Goal: Information Seeking & Learning: Find contact information

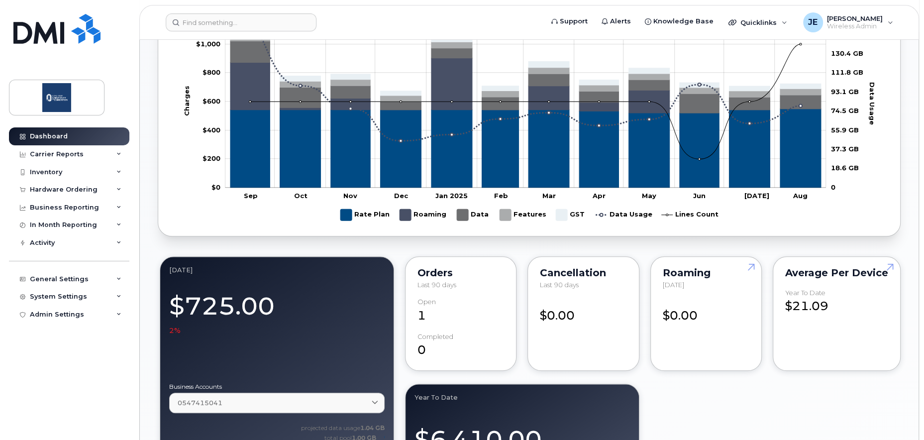
scroll to position [697, 0]
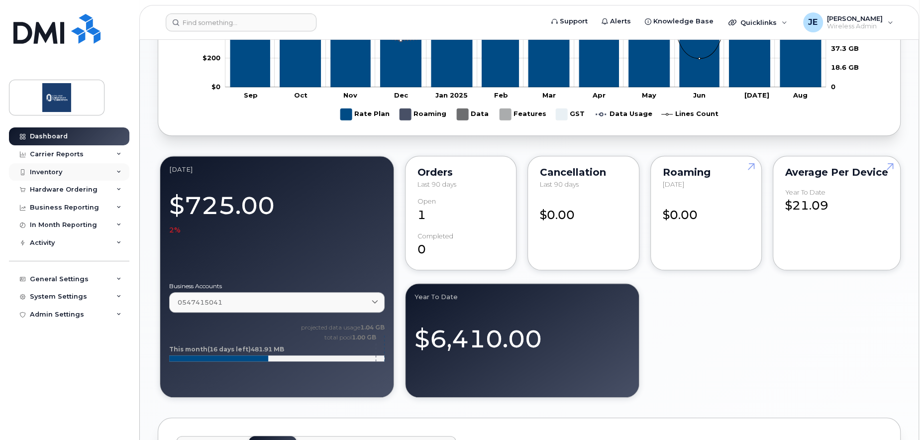
click at [68, 175] on div "Inventory" at bounding box center [69, 172] width 120 height 18
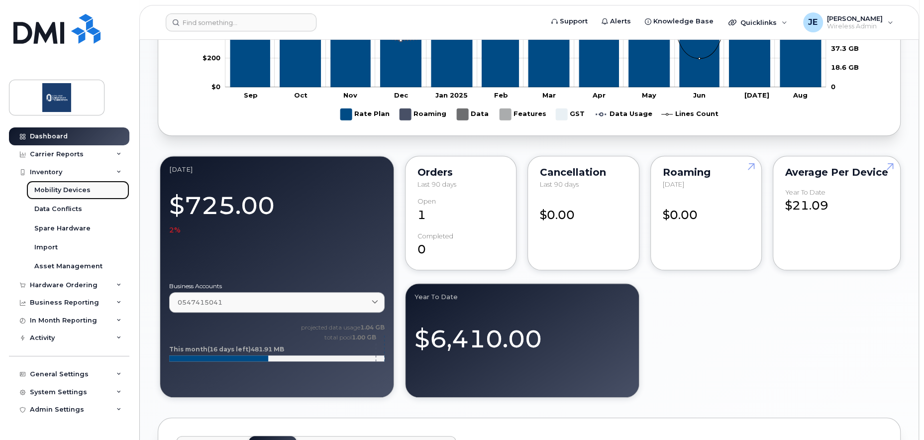
click at [60, 187] on div "Mobility Devices" at bounding box center [62, 190] width 56 height 9
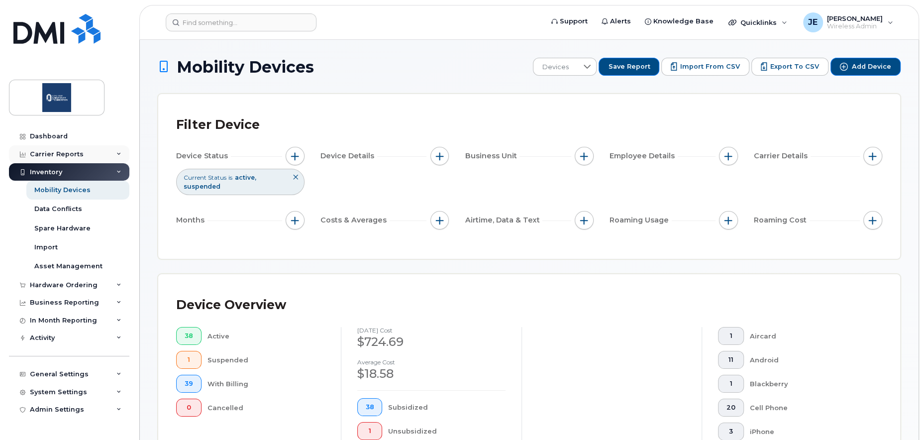
click at [77, 158] on div "Carrier Reports" at bounding box center [69, 154] width 120 height 18
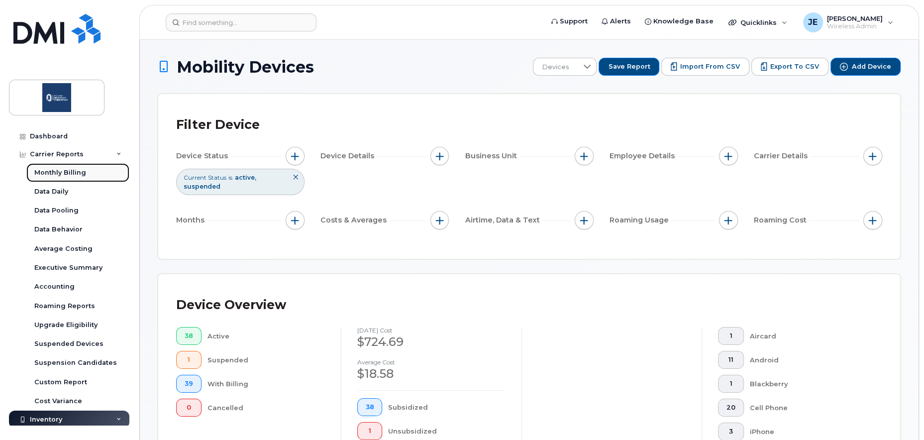
click at [68, 174] on div "Monthly Billing" at bounding box center [60, 172] width 52 height 9
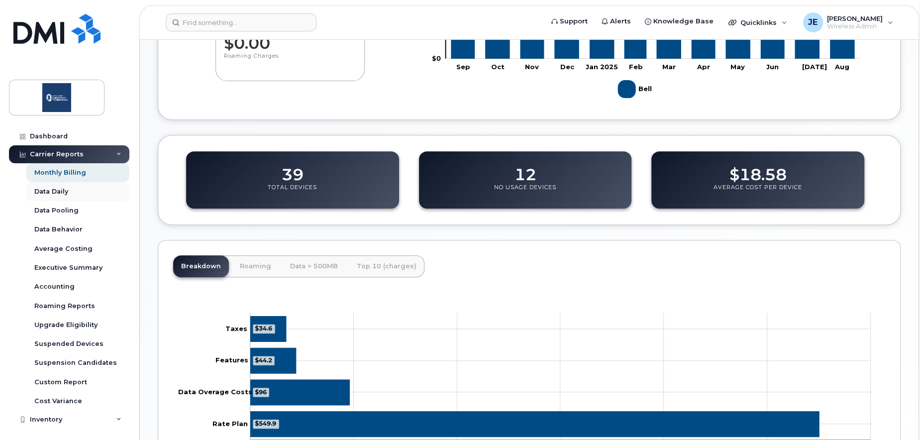
scroll to position [239, 0]
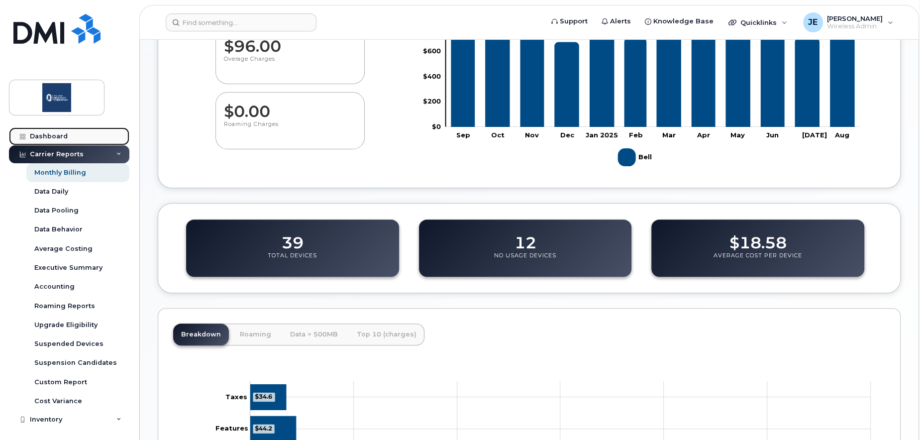
click at [58, 132] on div "Dashboard" at bounding box center [49, 136] width 38 height 8
click at [56, 139] on div "Dashboard" at bounding box center [49, 136] width 38 height 8
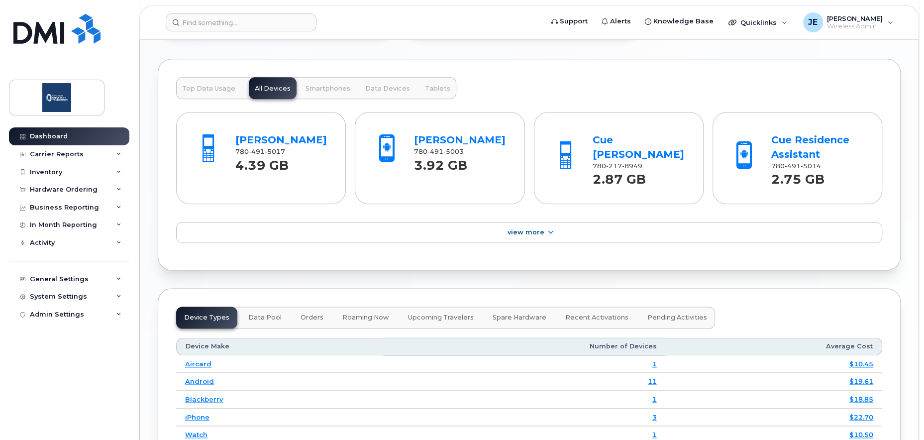
scroll to position [970, 0]
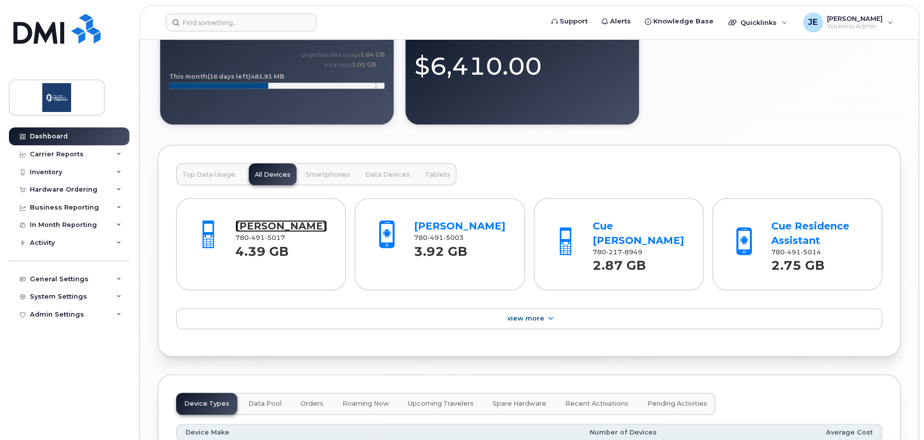
click at [280, 222] on link "[PERSON_NAME]" at bounding box center [281, 226] width 92 height 12
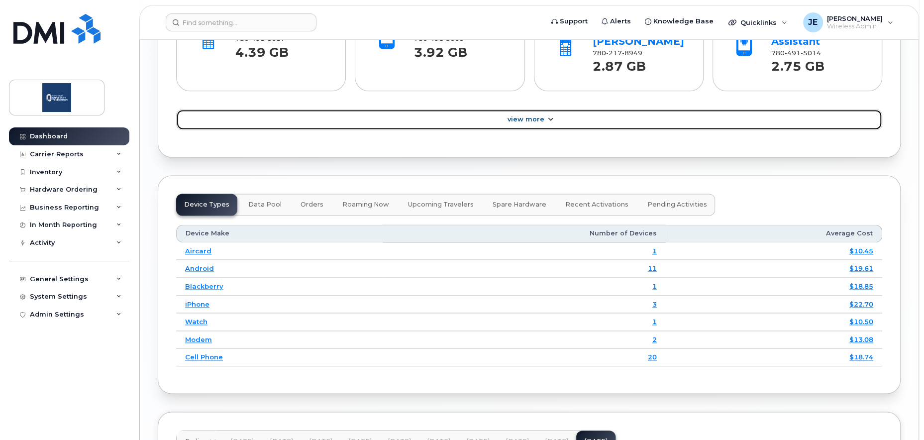
click at [544, 115] on link "View More" at bounding box center [529, 119] width 706 height 21
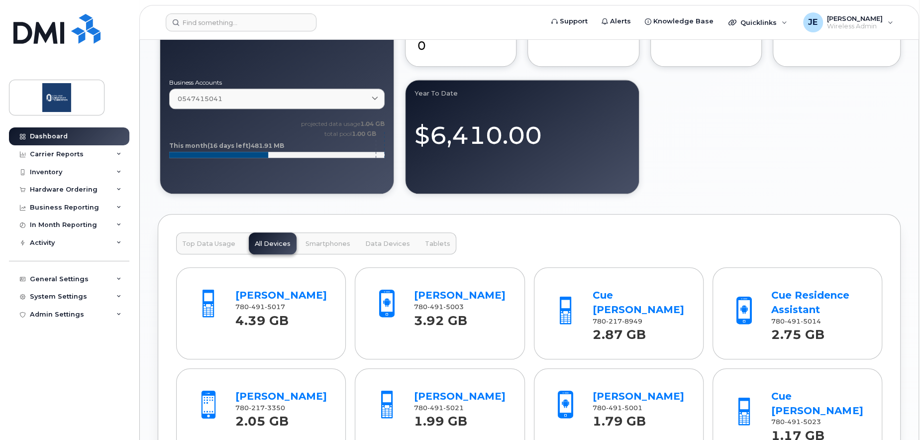
scroll to position [820, 0]
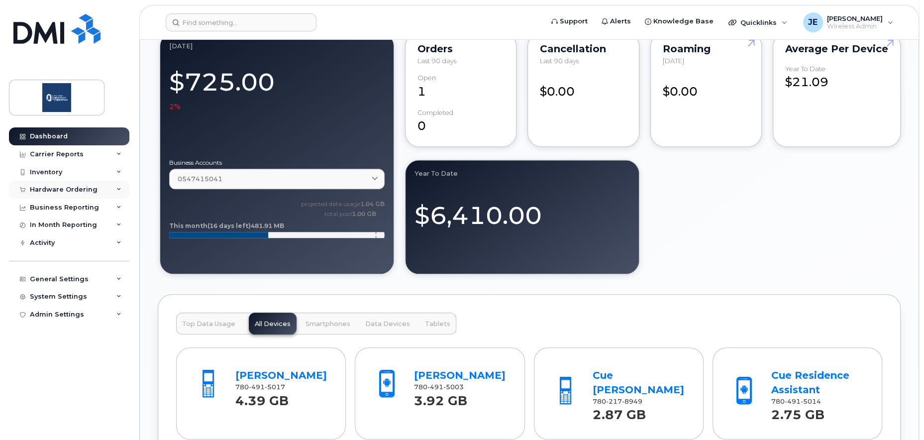
click at [81, 188] on div "Hardware Ordering" at bounding box center [64, 190] width 68 height 8
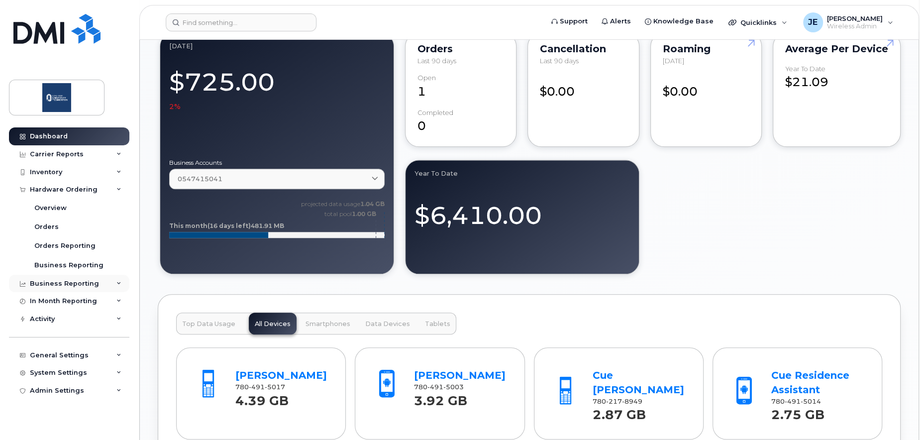
click at [70, 282] on div "Business Reporting" at bounding box center [64, 284] width 69 height 8
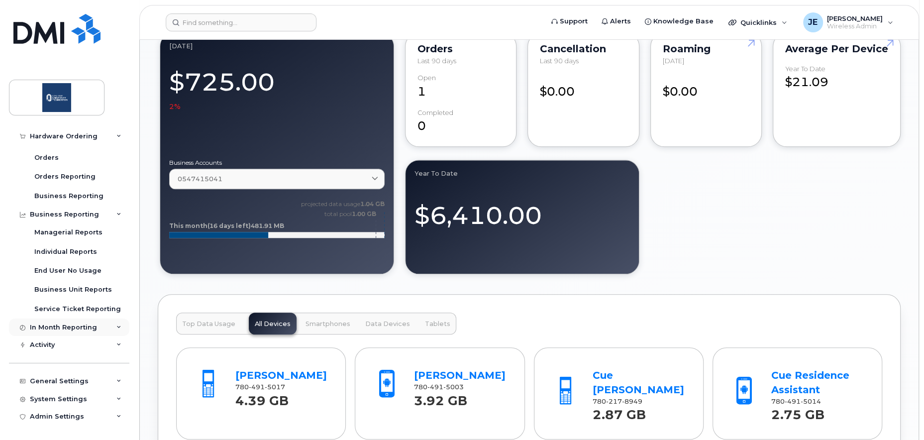
click at [73, 328] on div "In Month Reporting" at bounding box center [63, 328] width 67 height 8
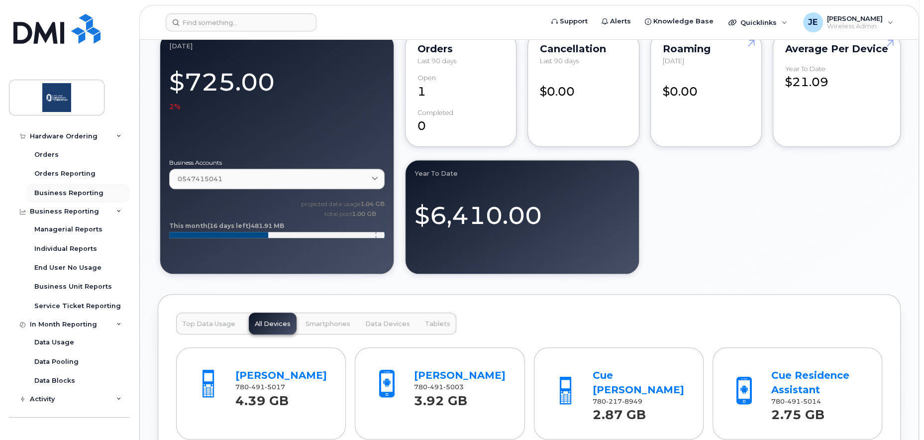
scroll to position [0, 0]
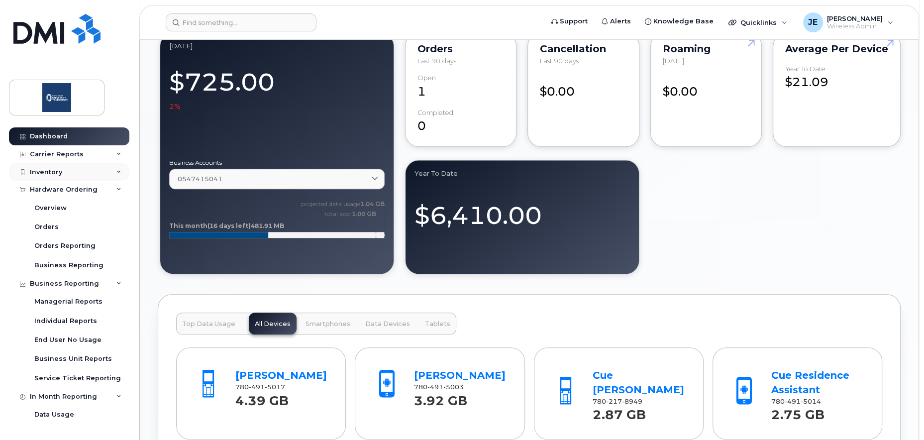
click at [57, 173] on div "Inventory" at bounding box center [46, 172] width 32 height 8
click at [68, 155] on div "Carrier Reports" at bounding box center [57, 154] width 54 height 8
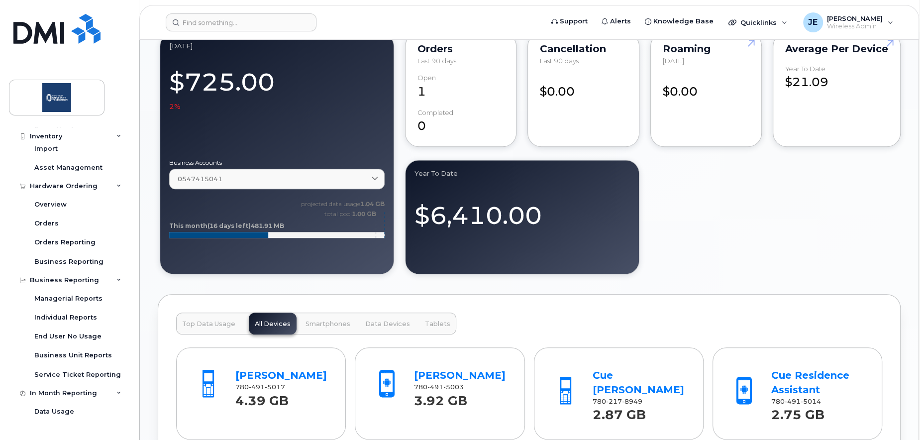
scroll to position [320, 0]
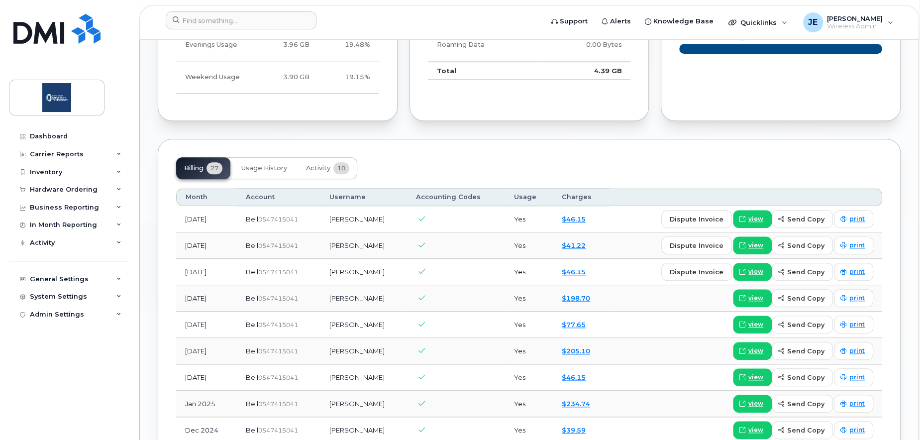
scroll to position [846, 0]
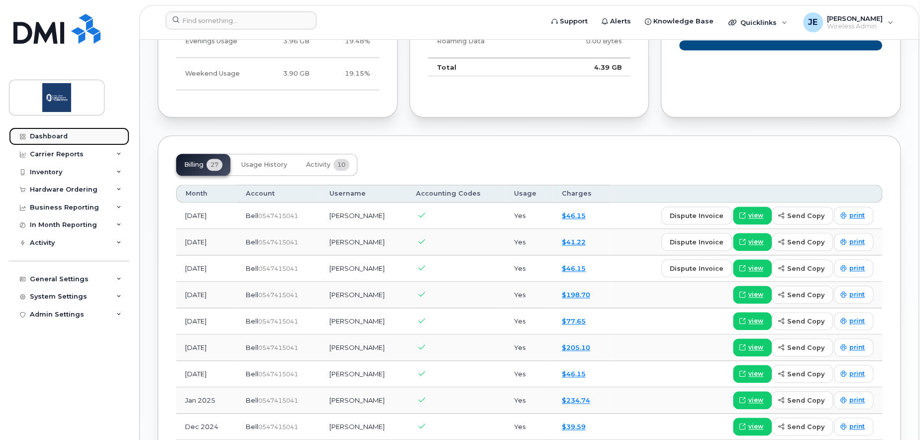
click at [39, 135] on div "Dashboard" at bounding box center [49, 136] width 38 height 8
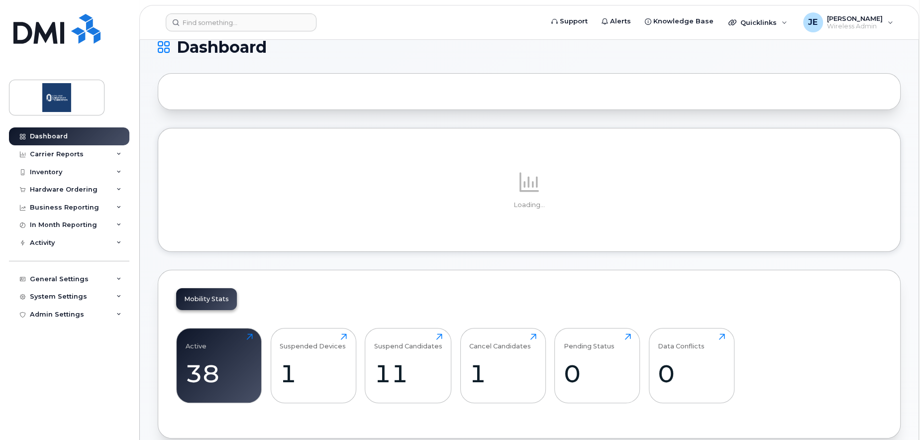
scroll to position [199, 0]
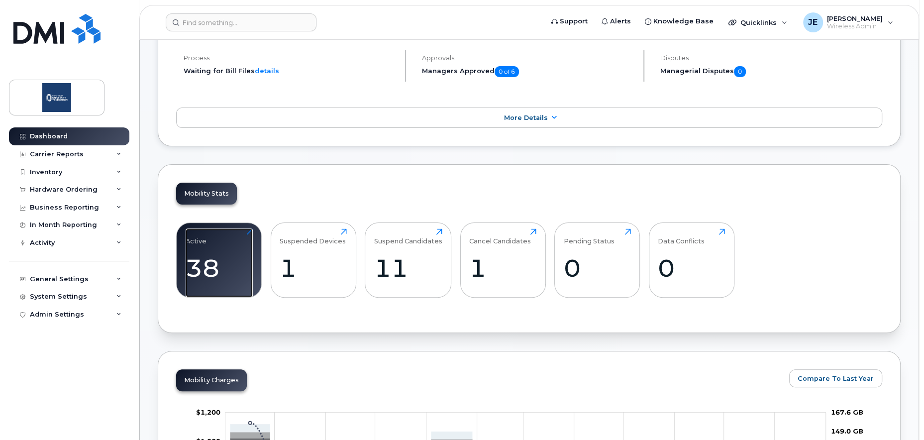
click at [251, 228] on div "Active 38 Click to view more" at bounding box center [219, 260] width 67 height 64
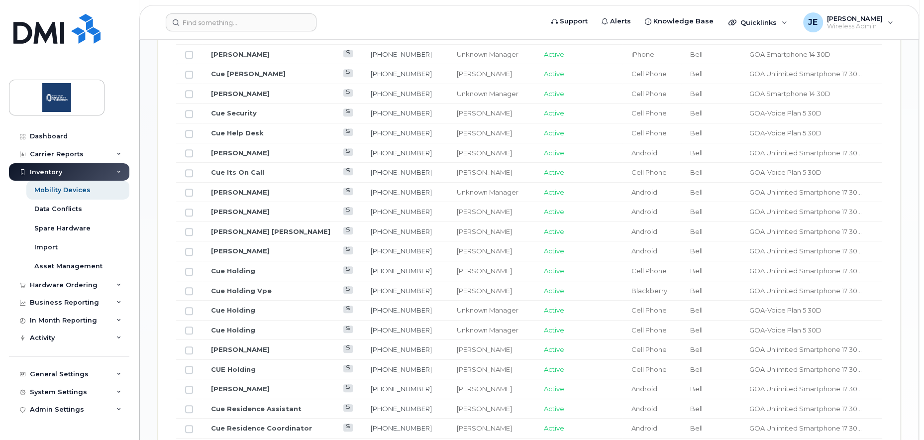
scroll to position [647, 0]
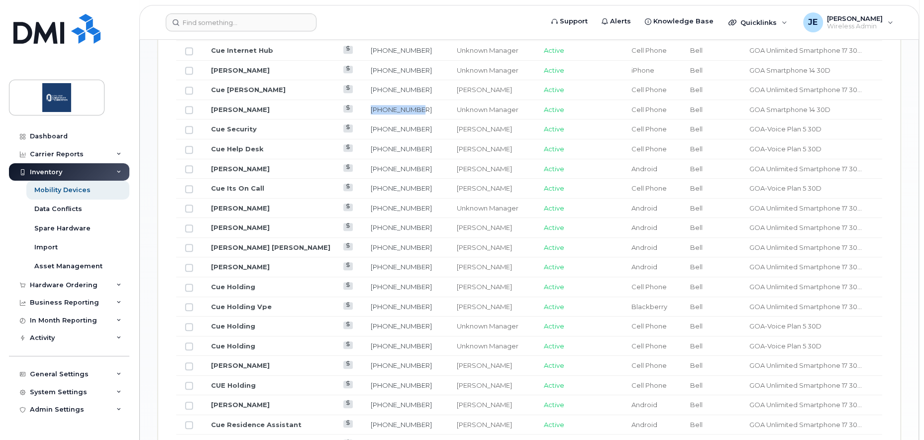
drag, startPoint x: 396, startPoint y: 106, endPoint x: 347, endPoint y: 107, distance: 49.3
click at [362, 107] on td "780-265-3355" at bounding box center [405, 110] width 86 height 20
copy link "780-265-3355"
drag, startPoint x: 396, startPoint y: 66, endPoint x: 336, endPoint y: 65, distance: 60.2
click at [336, 65] on tr "Sharif Elbarrad 780-217-3350 Unknown Manager Active iPhone Bell GOA Smartphone …" at bounding box center [529, 71] width 706 height 20
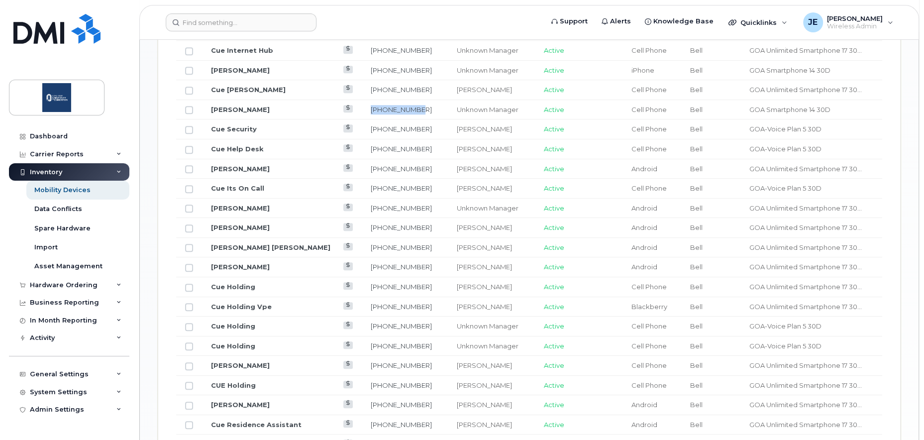
copy tr "780-217-3350"
click at [377, 66] on link "780-217-3350" at bounding box center [401, 70] width 61 height 8
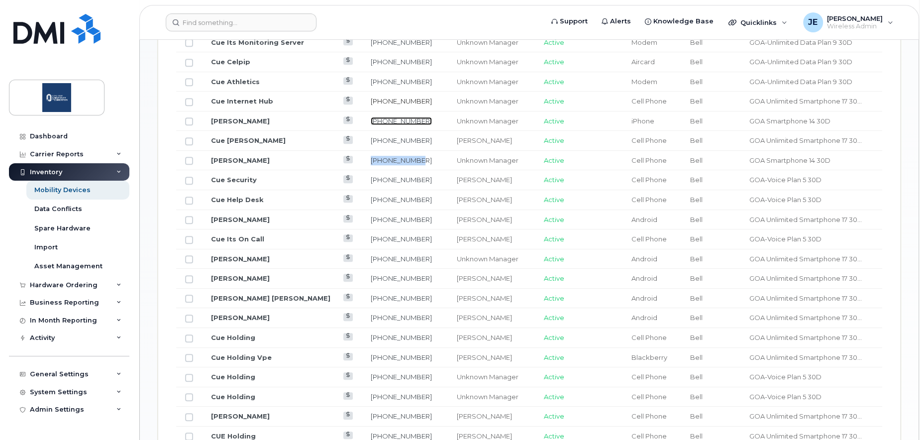
scroll to position [548, 0]
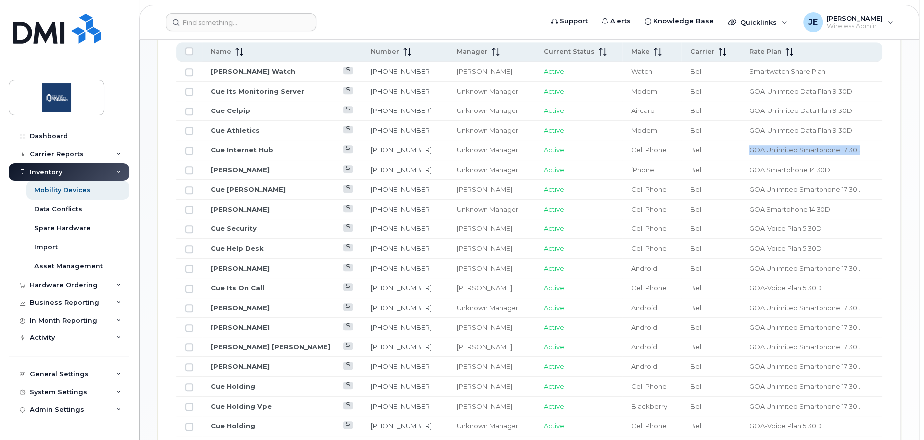
drag, startPoint x: 737, startPoint y: 148, endPoint x: 849, endPoint y: 151, distance: 112.0
click at [849, 151] on span "GOA Unlimited Smartphone 17 30..." at bounding box center [805, 150] width 112 height 8
drag, startPoint x: 825, startPoint y: 168, endPoint x: 819, endPoint y: 167, distance: 5.7
click at [825, 168] on td "GOA Smartphone 14 30D" at bounding box center [811, 170] width 142 height 20
drag, startPoint x: 819, startPoint y: 165, endPoint x: 742, endPoint y: 153, distance: 78.1
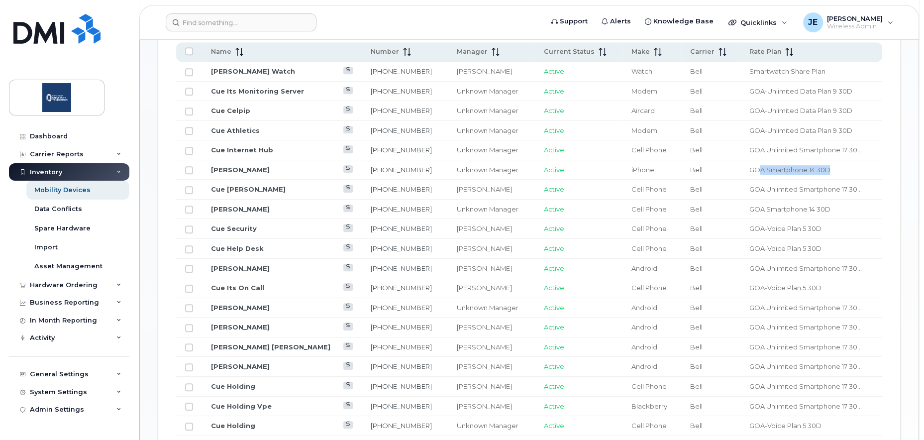
click at [746, 161] on td "GOA Smartphone 14 30D" at bounding box center [811, 170] width 142 height 20
click at [749, 151] on span "GOA Unlimited Smartphone 17 30..." at bounding box center [805, 150] width 112 height 8
drag, startPoint x: 737, startPoint y: 150, endPoint x: 846, endPoint y: 148, distance: 109.5
click at [846, 148] on span "GOA Unlimited Smartphone 17 30..." at bounding box center [805, 150] width 112 height 8
copy span "GOA Unlimited Smartphone 17 30"
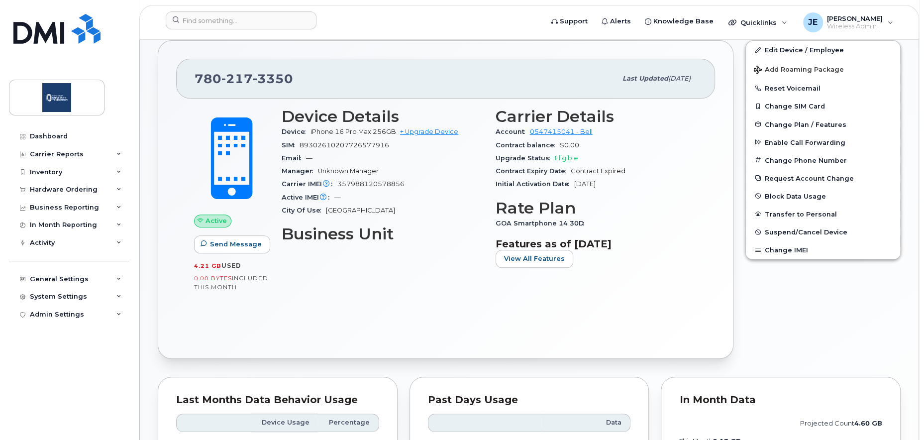
scroll to position [224, 0]
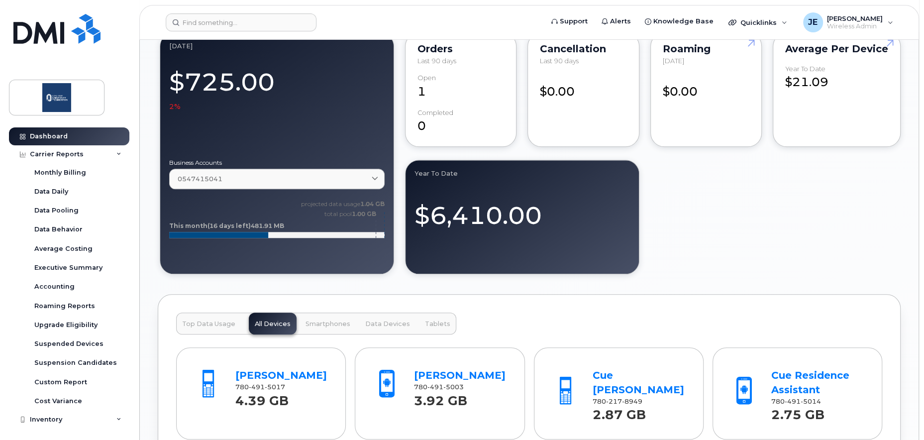
scroll to position [320, 0]
